Goal: Find specific page/section: Find specific page/section

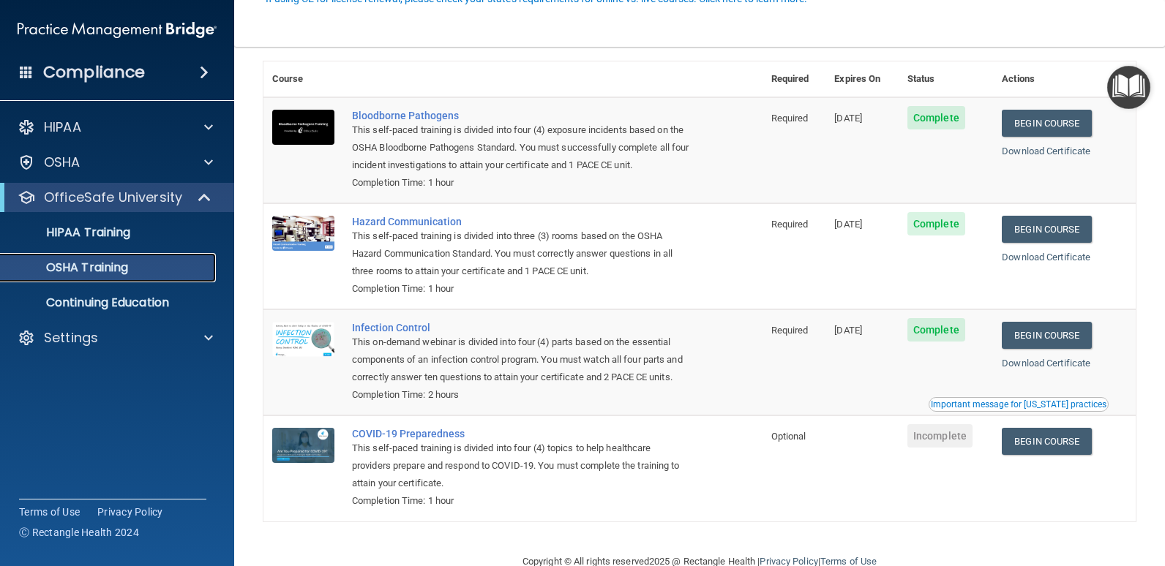
scroll to position [119, 0]
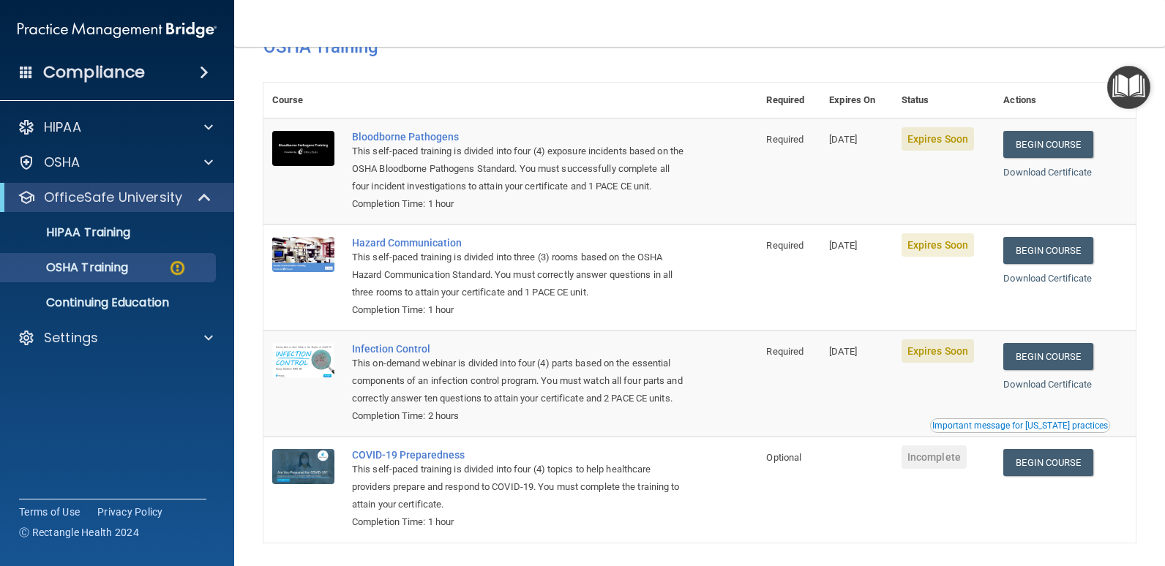
scroll to position [13, 0]
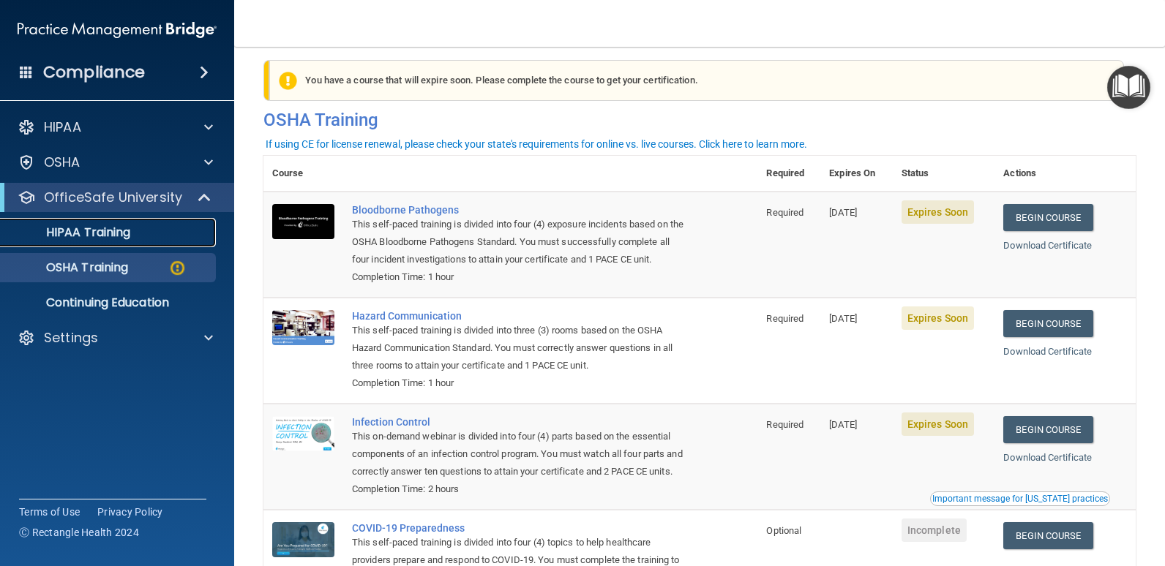
click at [103, 225] on p "HIPAA Training" at bounding box center [70, 232] width 121 height 15
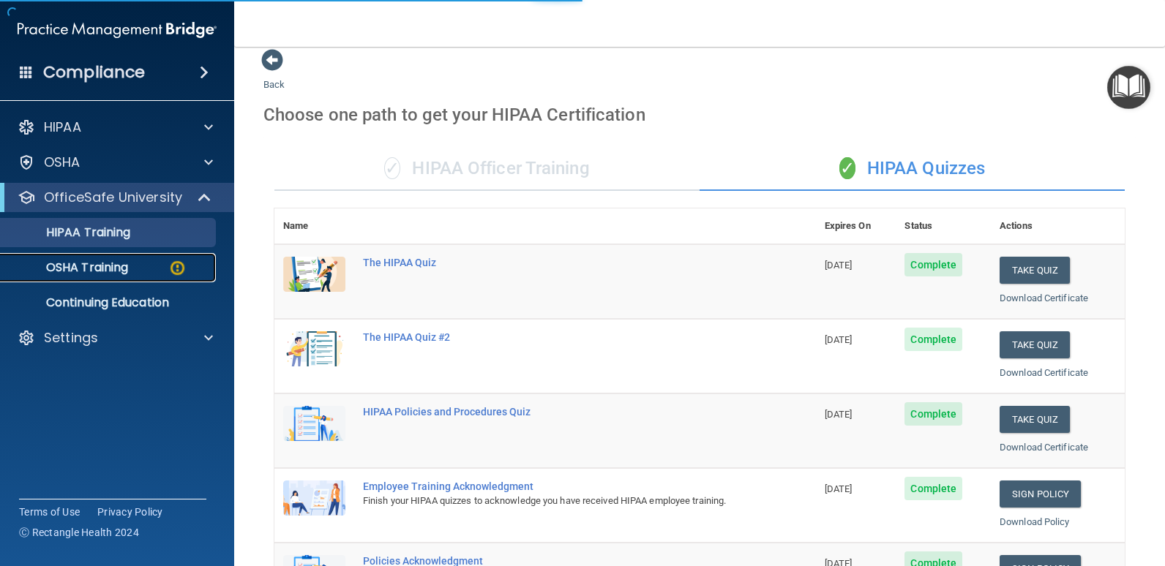
click at [95, 268] on p "OSHA Training" at bounding box center [69, 268] width 119 height 15
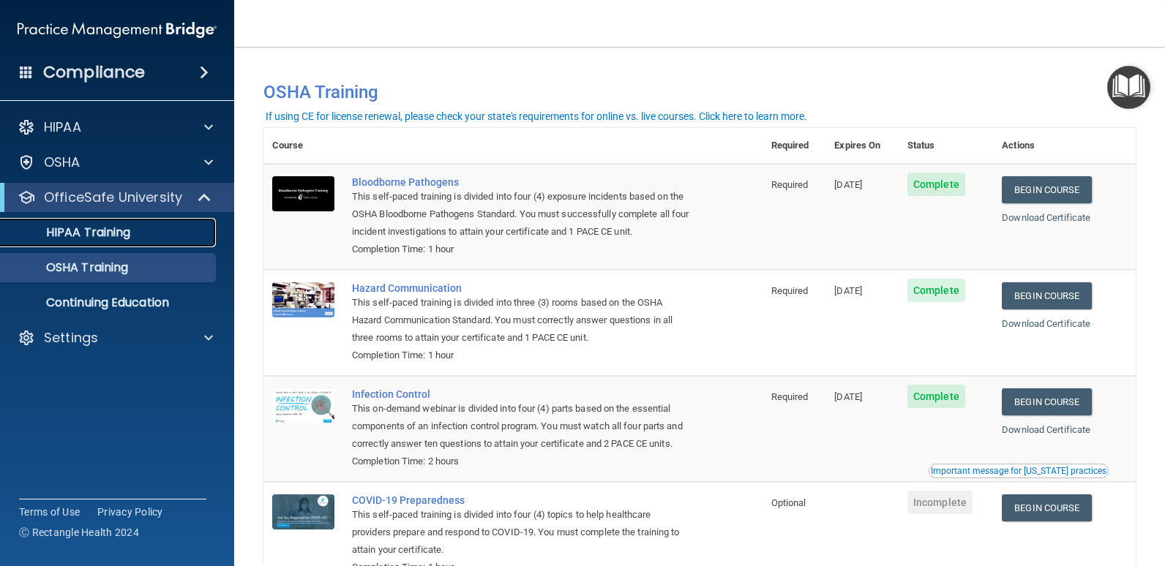
click at [93, 228] on p "HIPAA Training" at bounding box center [70, 232] width 121 height 15
